Goal: Navigation & Orientation: Find specific page/section

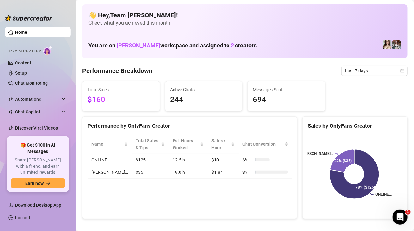
drag, startPoint x: 403, startPoint y: 187, endPoint x: 337, endPoint y: 112, distance: 100.4
click at [403, 187] on div "Sales by OnlyFans Creator ONLINE… [PERSON_NAME]… 78% ($125) 22% ($35)" at bounding box center [355, 167] width 110 height 103
drag, startPoint x: 394, startPoint y: 108, endPoint x: 398, endPoint y: 48, distance: 60.1
click at [395, 106] on div "Total Sales $160 Active Chats 244 Messages Sent 694" at bounding box center [245, 96] width 331 height 30
